Goal: Task Accomplishment & Management: Manage account settings

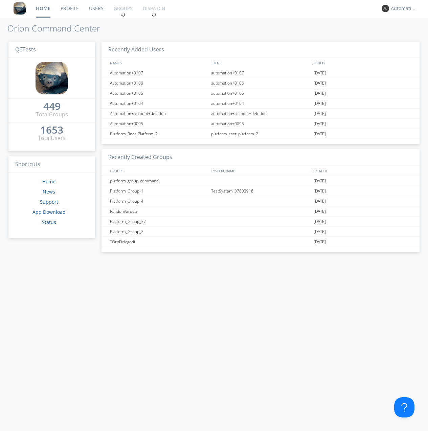
click at [123, 8] on link "Groups" at bounding box center [123, 8] width 29 height 17
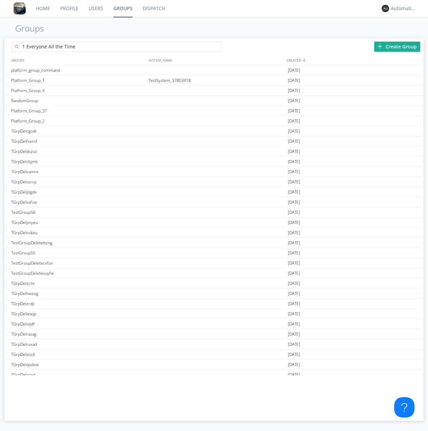
type input "1 Everyone All the Time"
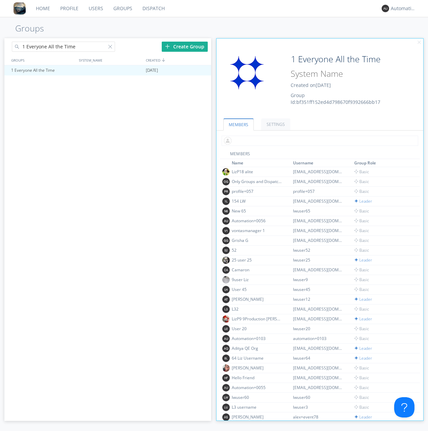
click at [319, 141] on input "text" at bounding box center [320, 141] width 197 height 10
type input "automation+0102"
